Goal: Information Seeking & Learning: Check status

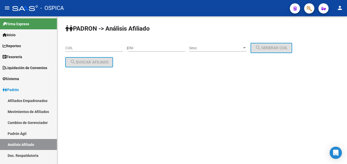
click at [89, 45] on div "CUIL" at bounding box center [94, 46] width 58 height 10
paste input "17-858217"
type input "17-858217"
click at [152, 50] on input "DNI" at bounding box center [157, 48] width 58 height 4
paste input "17858217"
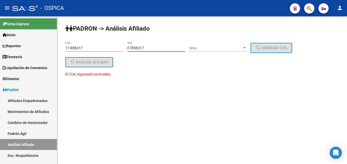
type input "17858217"
drag, startPoint x: 104, startPoint y: 49, endPoint x: 52, endPoint y: 49, distance: 52.6
click at [65, 49] on input "17-858217" at bounding box center [94, 48] width 58 height 4
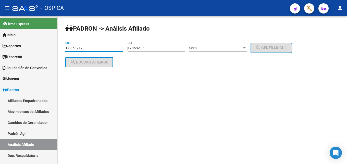
click at [94, 49] on input "17-858217" at bounding box center [94, 48] width 58 height 4
click at [94, 48] on input "17-858217" at bounding box center [94, 48] width 58 height 4
drag, startPoint x: 94, startPoint y: 48, endPoint x: 59, endPoint y: 47, distance: 35.0
click at [65, 47] on input "17-858217" at bounding box center [94, 48] width 58 height 4
drag, startPoint x: 64, startPoint y: 46, endPoint x: 84, endPoint y: 47, distance: 20.2
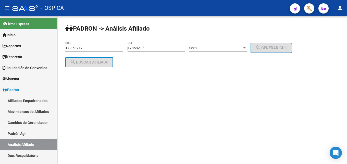
click at [84, 47] on div "PADRON -> Análisis Afiliado 17-858217 CUIL | 17858217 DNI Sexo Sexo search Gene…" at bounding box center [202, 49] width 290 height 67
click at [84, 46] on input "17-858217" at bounding box center [94, 48] width 58 height 4
drag, startPoint x: 82, startPoint y: 51, endPoint x: 82, endPoint y: 54, distance: 2.8
click at [82, 50] on input "17-858217" at bounding box center [94, 48] width 58 height 4
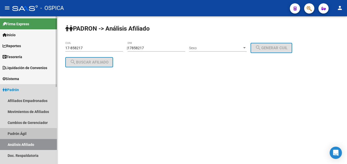
click at [20, 135] on link "Padrón Ágil" at bounding box center [28, 133] width 57 height 11
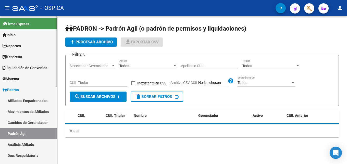
click at [22, 142] on link "Análisis Afiliado" at bounding box center [28, 144] width 57 height 11
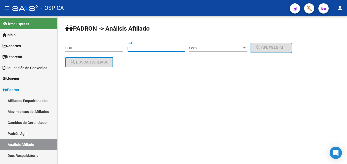
click at [136, 46] on input "DNI" at bounding box center [157, 48] width 58 height 4
paste input "17858217"
type input "17858217"
click at [206, 55] on div "Sexo Sexo" at bounding box center [218, 48] width 58 height 15
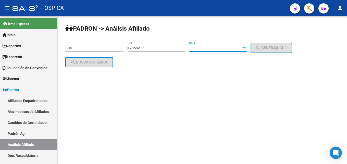
click at [206, 50] on span "Sexo" at bounding box center [215, 48] width 53 height 4
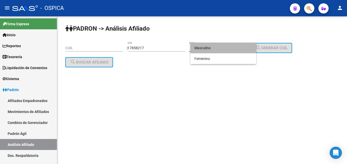
click at [204, 50] on span "Masculino" at bounding box center [224, 48] width 58 height 11
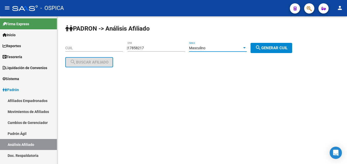
click at [266, 51] on button "search Generar CUIL" at bounding box center [272, 48] width 42 height 10
type input "20-17858217-9"
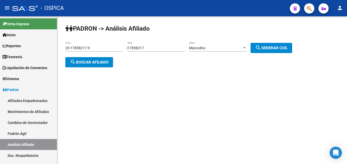
click at [103, 61] on span "search Buscar afiliado" at bounding box center [89, 62] width 39 height 5
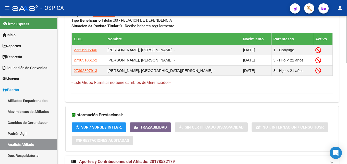
scroll to position [322, 0]
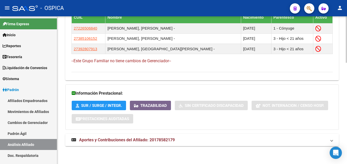
click at [144, 142] on span "Aportes y Contribuciones del Afiliado: 20178582179" at bounding box center [127, 140] width 96 height 5
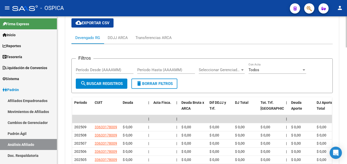
scroll to position [508, 0]
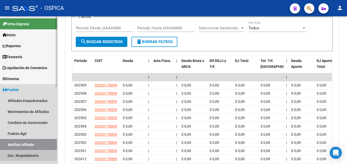
click at [25, 155] on link "Doc. Respaldatoria" at bounding box center [28, 155] width 57 height 11
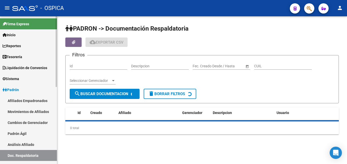
click at [31, 145] on link "Análisis Afiliado" at bounding box center [28, 144] width 57 height 11
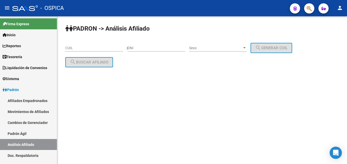
click at [90, 50] on input "CUIL" at bounding box center [94, 48] width 58 height 4
paste input "20-16235989-5"
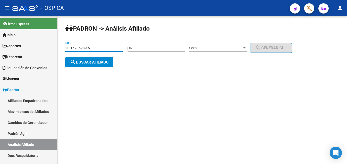
type input "20-16235989-5"
click at [94, 68] on div "PADRON -> Análisis Afiliado 20-16235989-5 CUIL | DNI Sexo Sexo search Generar C…" at bounding box center [202, 49] width 290 height 67
click at [94, 65] on button "search Buscar afiliado" at bounding box center [89, 62] width 48 height 10
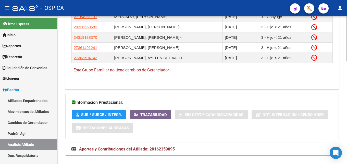
scroll to position [342, 0]
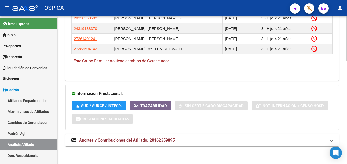
click at [107, 140] on span "Aportes y Contribuciones del Afiliado: 20162359895" at bounding box center [127, 140] width 96 height 5
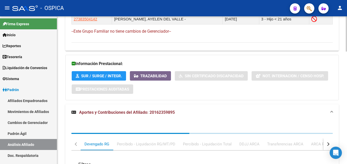
scroll to position [450, 0]
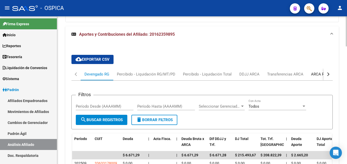
drag, startPoint x: 315, startPoint y: 75, endPoint x: 312, endPoint y: 78, distance: 4.7
click at [315, 75] on div "ARCA Relaciones Laborales" at bounding box center [335, 74] width 48 height 6
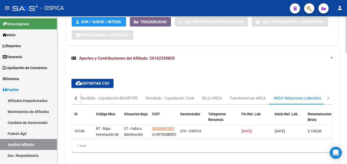
scroll to position [449, 0]
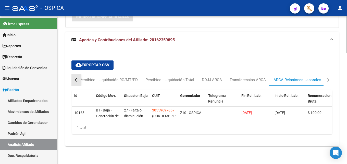
click at [79, 76] on button "button" at bounding box center [75, 80] width 9 height 12
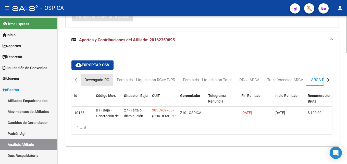
click at [90, 77] on div "Devengado RG" at bounding box center [96, 80] width 25 height 6
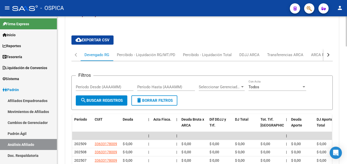
scroll to position [470, 0]
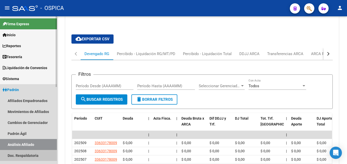
click at [33, 156] on link "Doc. Respaldatoria" at bounding box center [28, 155] width 57 height 11
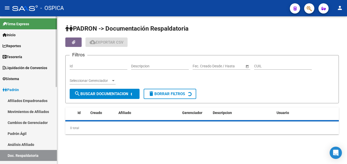
click at [35, 145] on link "Análisis Afiliado" at bounding box center [28, 144] width 57 height 11
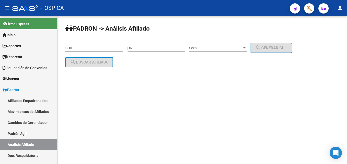
click at [99, 48] on input "CUIL" at bounding box center [94, 48] width 58 height 4
paste input "20-23614273-7"
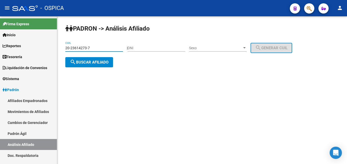
type input "20-23614273-7"
click at [92, 65] on button "search Buscar afiliado" at bounding box center [89, 62] width 48 height 10
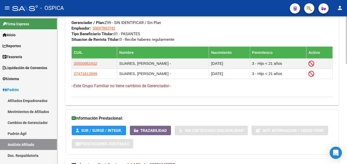
scroll to position [311, 0]
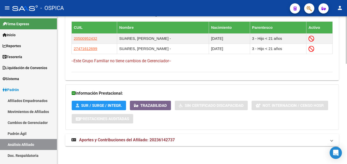
click at [142, 141] on span "Aportes y Contribuciones del Afiliado: 20236142737" at bounding box center [127, 140] width 96 height 5
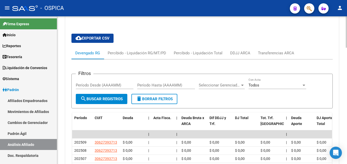
scroll to position [445, 0]
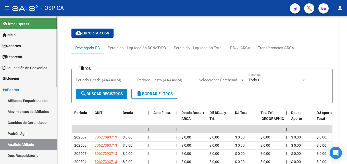
click at [18, 131] on link "Padrón Ágil" at bounding box center [28, 133] width 57 height 11
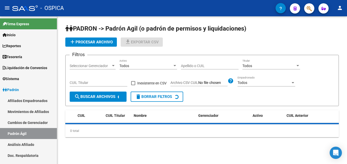
click at [25, 143] on link "Análisis Afiliado" at bounding box center [28, 144] width 57 height 11
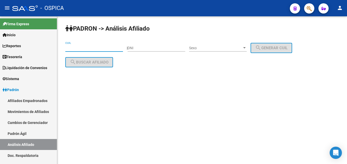
click at [88, 47] on input "CUIL" at bounding box center [94, 48] width 58 height 4
paste input "27-047293"
type input "2"
click at [147, 48] on input "DNI" at bounding box center [157, 48] width 58 height 4
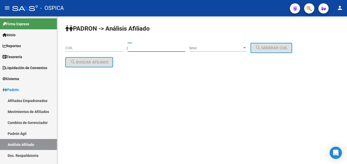
paste input "27047293"
type input "27047293"
click at [221, 44] on div "Sexo Sexo" at bounding box center [218, 46] width 58 height 10
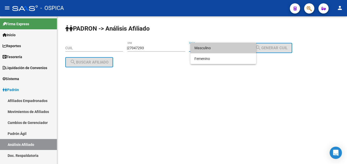
click at [214, 49] on span "Masculino" at bounding box center [224, 48] width 58 height 11
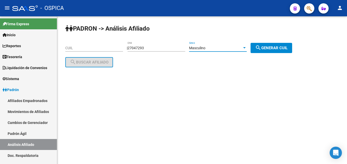
click at [273, 49] on span "search Generar CUIL" at bounding box center [271, 48] width 32 height 5
type input "20-27047293-2"
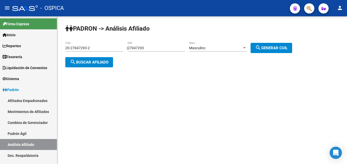
click at [74, 61] on mat-icon "search" at bounding box center [73, 62] width 6 height 6
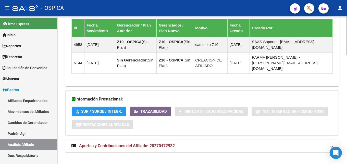
scroll to position [417, 0]
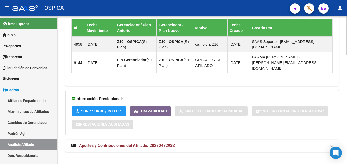
click at [146, 143] on span "Aportes y Contribuciones del Afiliado: 20270472932" at bounding box center [127, 145] width 96 height 5
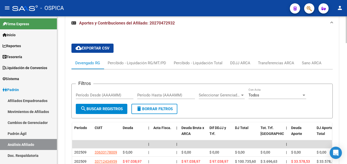
scroll to position [551, 0]
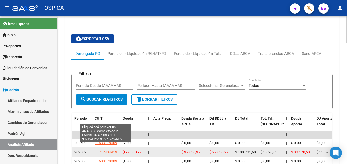
click at [113, 150] on span "33712434959" at bounding box center [106, 152] width 22 height 4
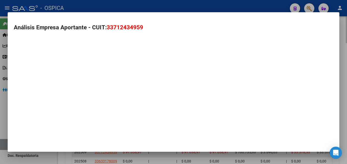
type textarea "33712434959"
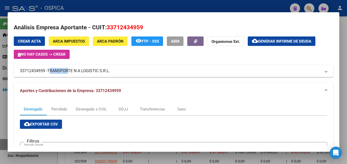
drag, startPoint x: 50, startPoint y: 69, endPoint x: 70, endPoint y: 69, distance: 19.7
click at [70, 69] on span "TRANSPORTE N A LOGISTIC S.R.L." at bounding box center [78, 71] width 63 height 6
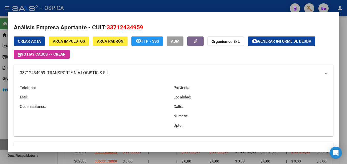
click at [70, 69] on mat-expansion-panel-header "33712434959 - TRANSPORTE N A LOGISTIC S.R.L." at bounding box center [174, 73] width 320 height 16
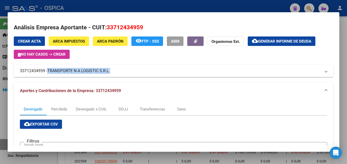
drag, startPoint x: 49, startPoint y: 70, endPoint x: 111, endPoint y: 71, distance: 62.3
click at [110, 71] on span "TRANSPORTE N A LOGISTIC S.R.L." at bounding box center [78, 71] width 63 height 6
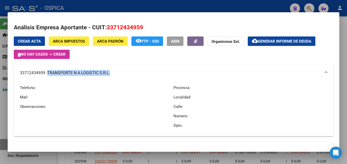
copy span "TRANSPORTE N A LOGISTIC S.R.L."
click at [161, 156] on div at bounding box center [173, 82] width 347 height 164
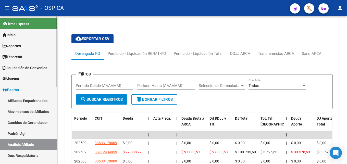
click at [26, 157] on link "Doc. Respaldatoria" at bounding box center [28, 155] width 57 height 11
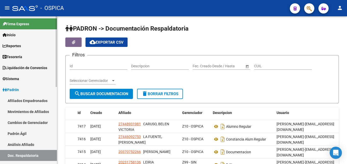
click at [28, 145] on link "Análisis Afiliado" at bounding box center [28, 144] width 57 height 11
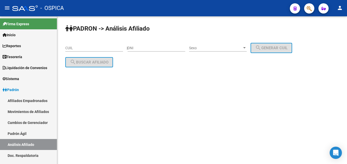
click at [71, 46] on input "CUIL" at bounding box center [94, 48] width 58 height 4
paste input "20-29129586-0"
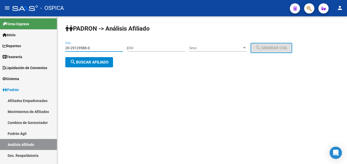
type input "20-29129586-0"
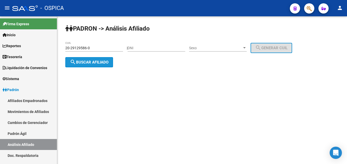
click at [90, 64] on span "search Buscar afiliado" at bounding box center [89, 62] width 39 height 5
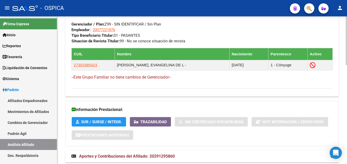
scroll to position [301, 0]
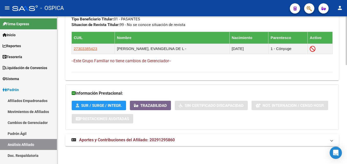
click at [134, 141] on span "Aportes y Contribuciones del Afiliado: 20291295860" at bounding box center [127, 140] width 96 height 5
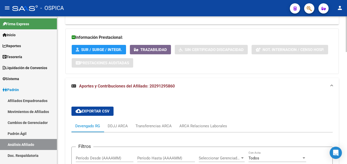
scroll to position [409, 0]
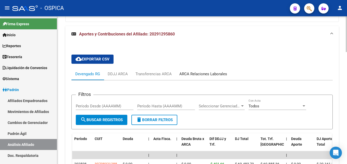
click at [204, 78] on div "ARCA Relaciones Laborales" at bounding box center [203, 74] width 55 height 12
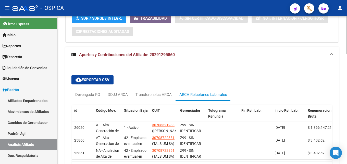
scroll to position [404, 0]
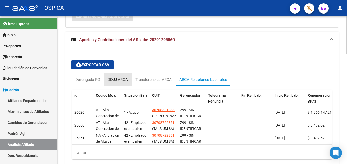
click at [121, 80] on div "DDJJ ARCA" at bounding box center [118, 80] width 20 height 6
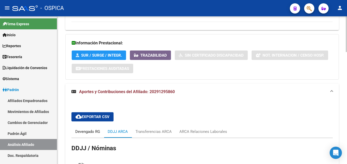
click at [93, 133] on div "Devengado RG" at bounding box center [87, 132] width 25 height 6
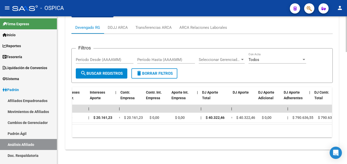
scroll to position [0, 0]
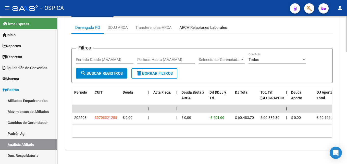
click at [208, 26] on div "ARCA Relaciones Laborales" at bounding box center [203, 28] width 48 height 6
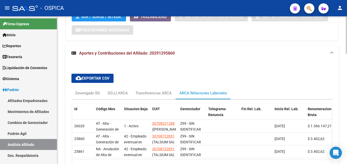
scroll to position [404, 0]
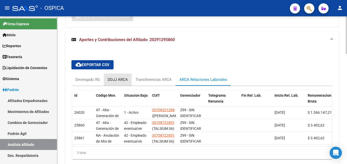
click at [131, 77] on div "DDJJ ARCA" at bounding box center [118, 80] width 28 height 12
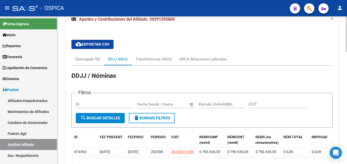
scroll to position [430, 0]
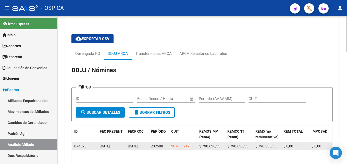
drag, startPoint x: 171, startPoint y: 147, endPoint x: 194, endPoint y: 147, distance: 23.8
click at [194, 147] on datatable-body-cell "30708321288" at bounding box center [183, 146] width 28 height 8
copy span "30708321288"
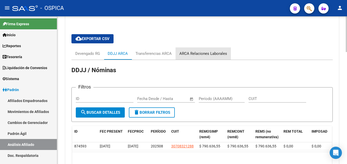
click at [218, 56] on div "ARCA Relaciones Laborales" at bounding box center [203, 54] width 48 height 6
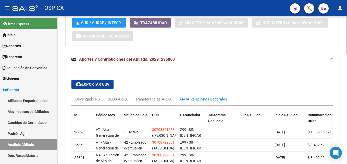
scroll to position [404, 0]
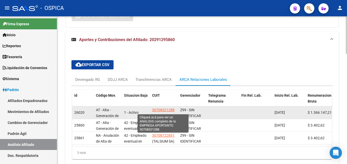
click at [164, 111] on span "30708321288" at bounding box center [163, 110] width 22 height 4
type textarea "30708321288"
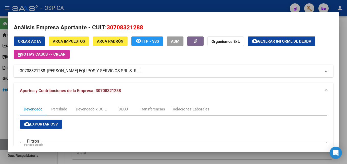
drag, startPoint x: 49, startPoint y: 70, endPoint x: 82, endPoint y: 71, distance: 33.5
click at [82, 71] on span "[PERSON_NAME] EQUIPOS Y SERVICIOS SRL S. R. L." at bounding box center [94, 71] width 95 height 6
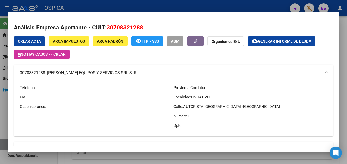
drag, startPoint x: 48, startPoint y: 72, endPoint x: 137, endPoint y: 71, distance: 89.1
click at [143, 72] on mat-panel-title "30708321288 - [PERSON_NAME] EQUIPOS Y SERVICIOS SRL S. R. L." at bounding box center [170, 73] width 301 height 6
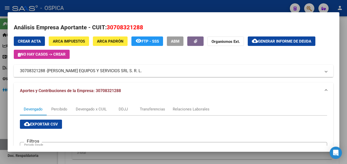
copy mat-panel-title "[PERSON_NAME] EQUIPOS Y SERVICIOS SRL S. R. L."
